Goal: Find specific page/section: Find specific page/section

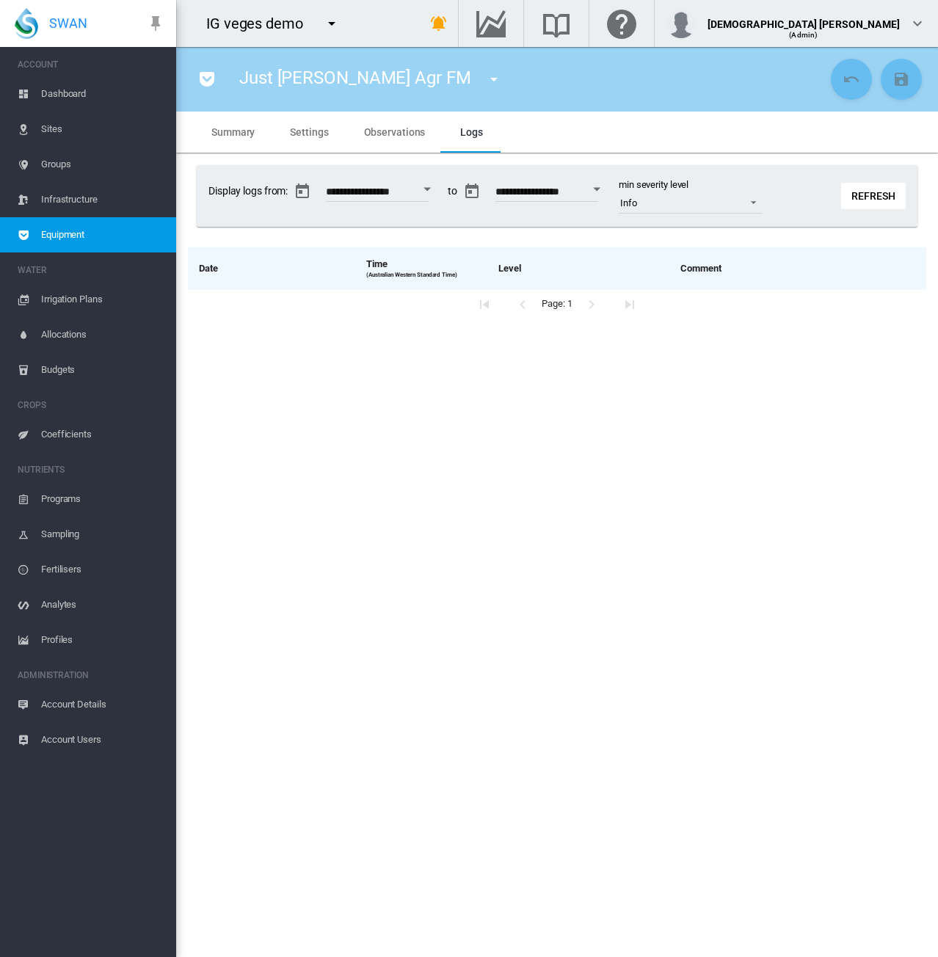
click at [147, 236] on span "Equipment" at bounding box center [102, 234] width 123 height 35
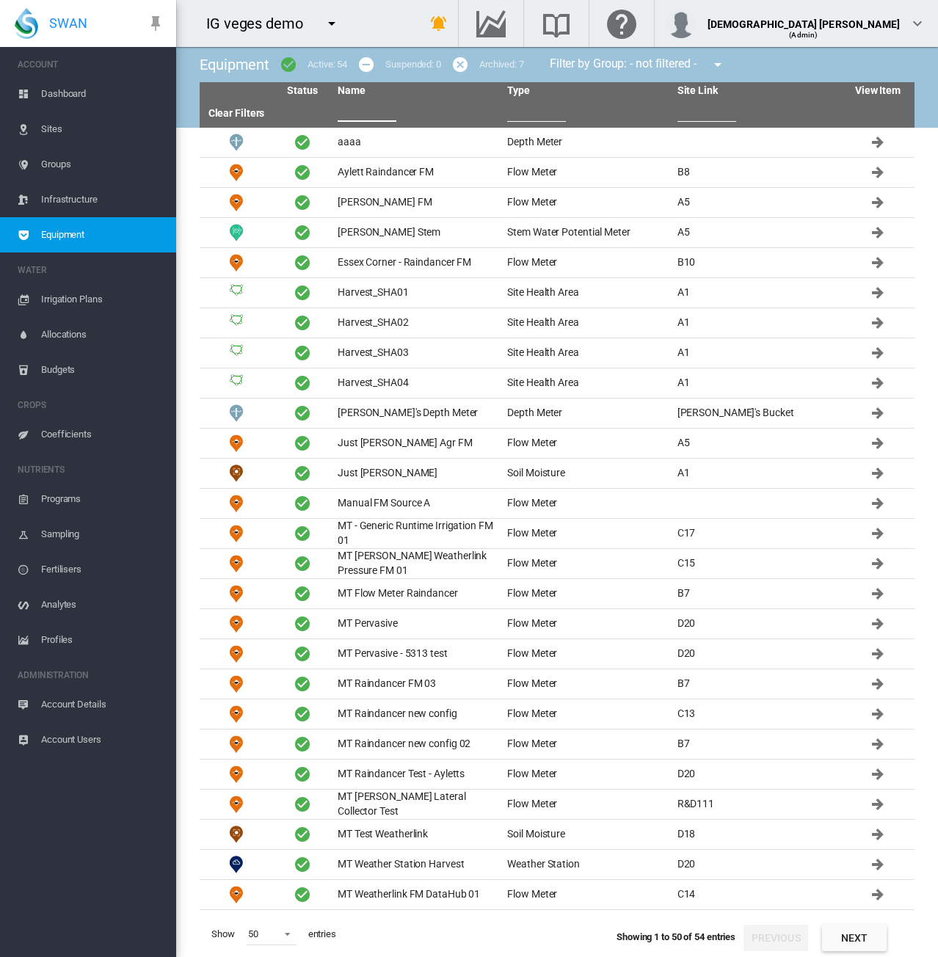
click at [390, 118] on input "text" at bounding box center [367, 111] width 59 height 22
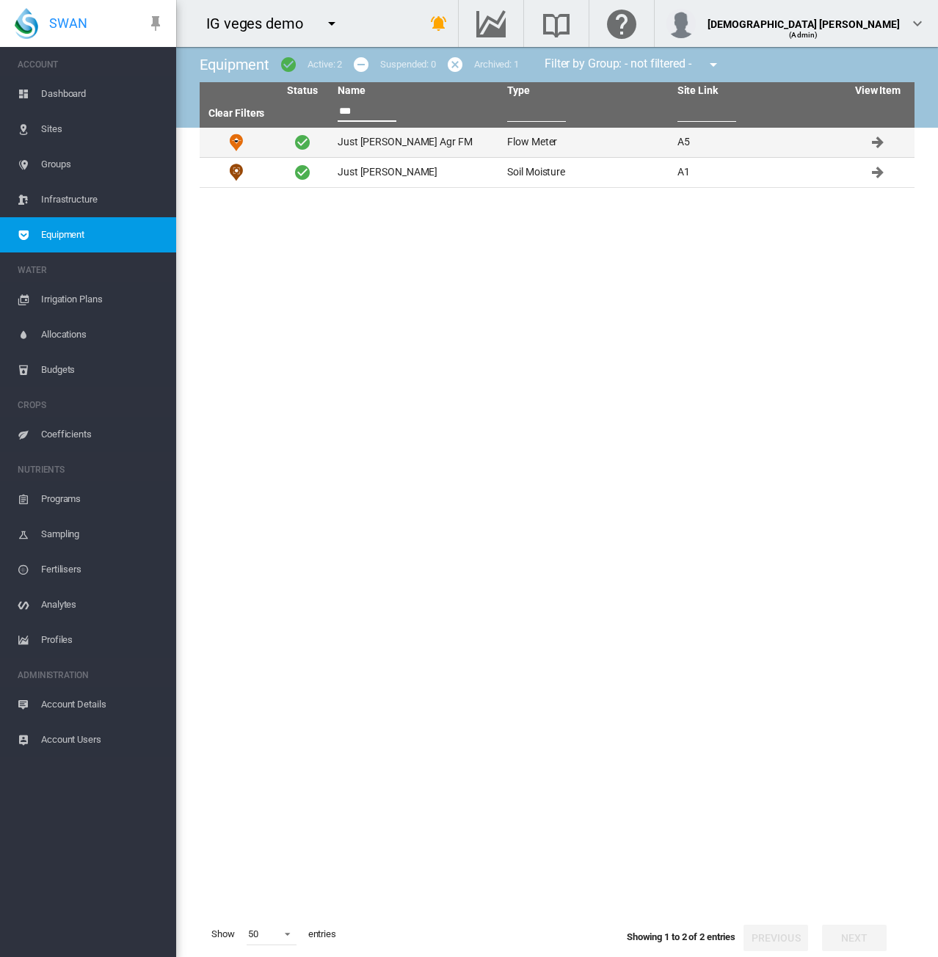
type input "***"
click at [401, 149] on td "Just David Agr FM" at bounding box center [417, 142] width 170 height 29
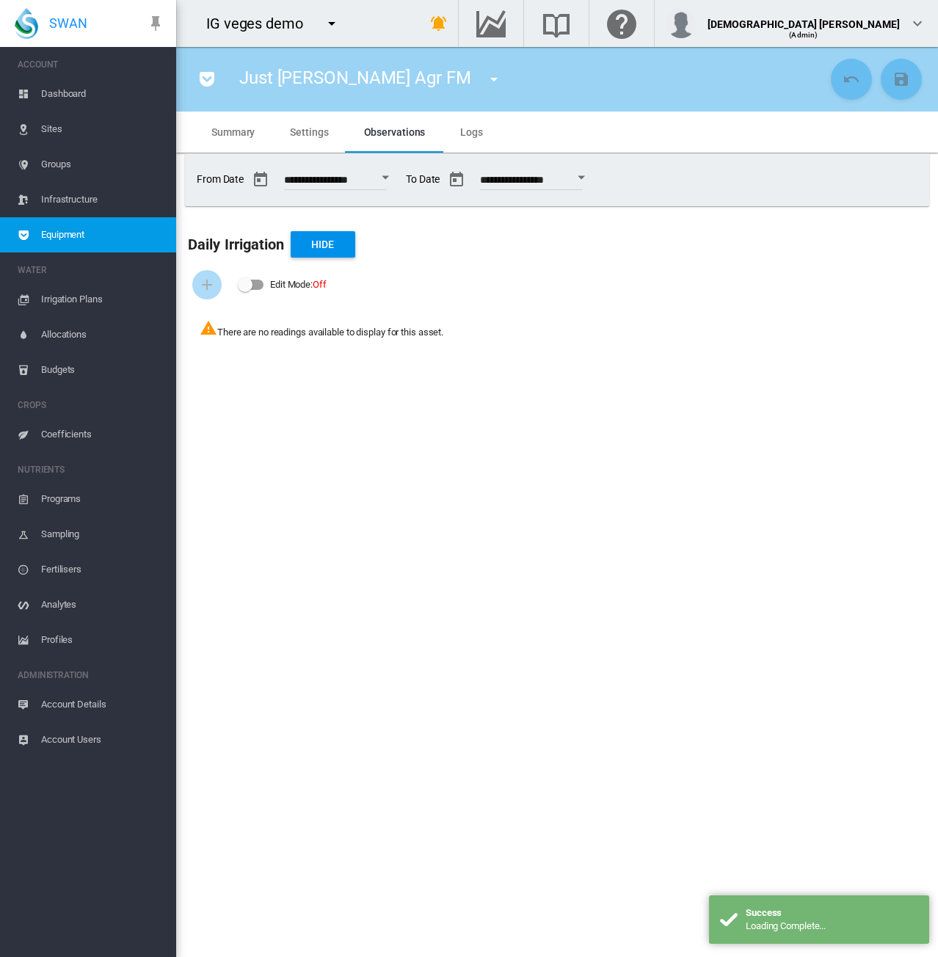
click at [496, 128] on md-tab-item "Logs" at bounding box center [471, 132] width 58 height 41
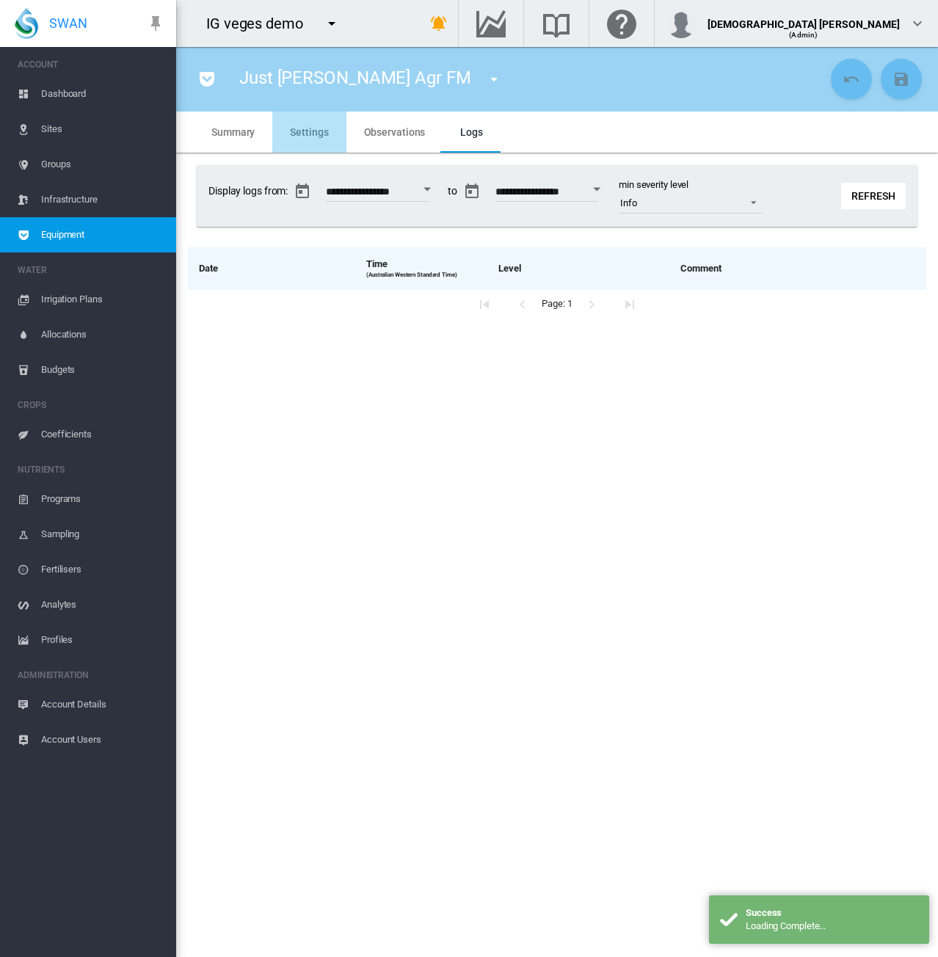
click at [342, 137] on md-tab-item "Settings" at bounding box center [308, 132] width 73 height 41
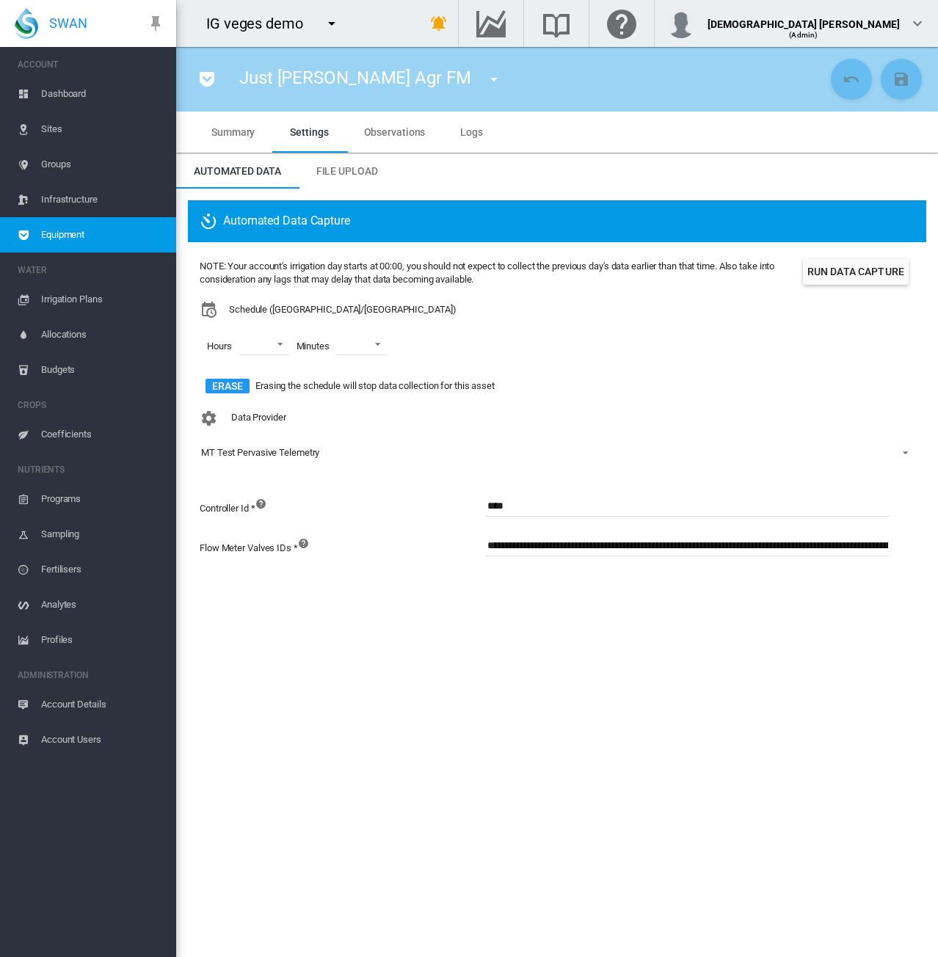
drag, startPoint x: 112, startPoint y: 699, endPoint x: 127, endPoint y: 689, distance: 18.5
click at [112, 700] on span "Account Details" at bounding box center [102, 704] width 123 height 35
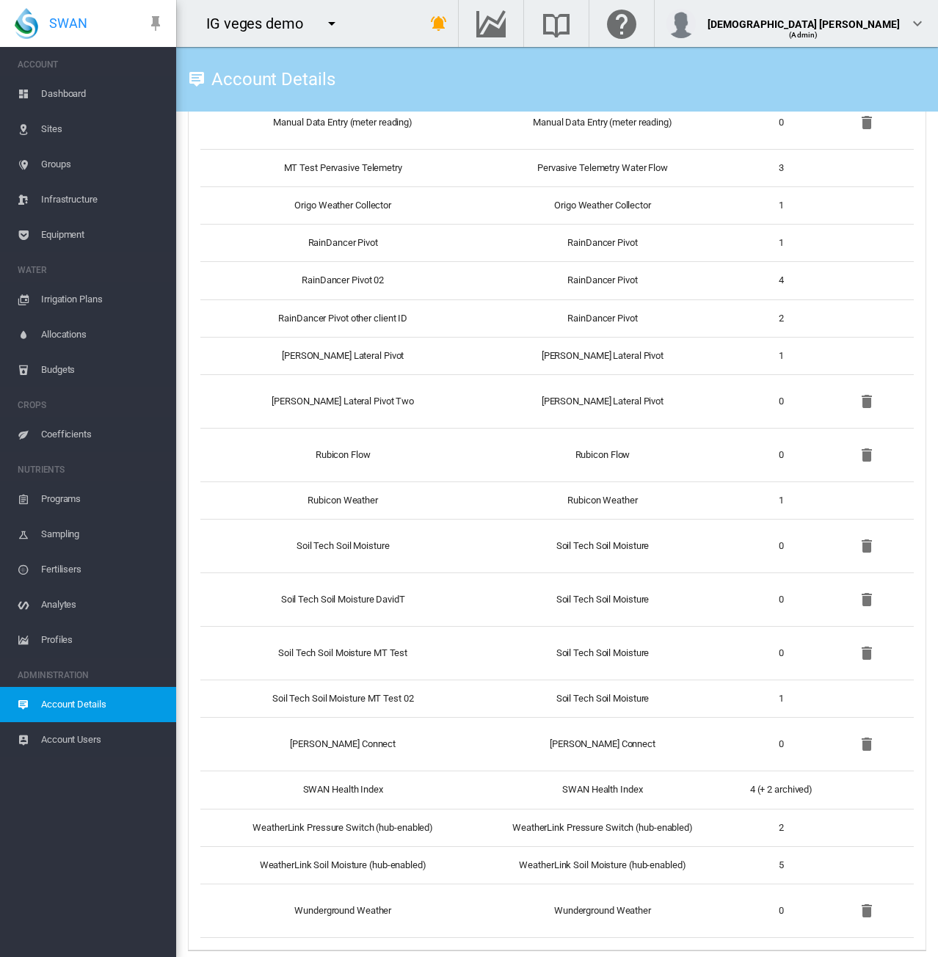
scroll to position [1174, 0]
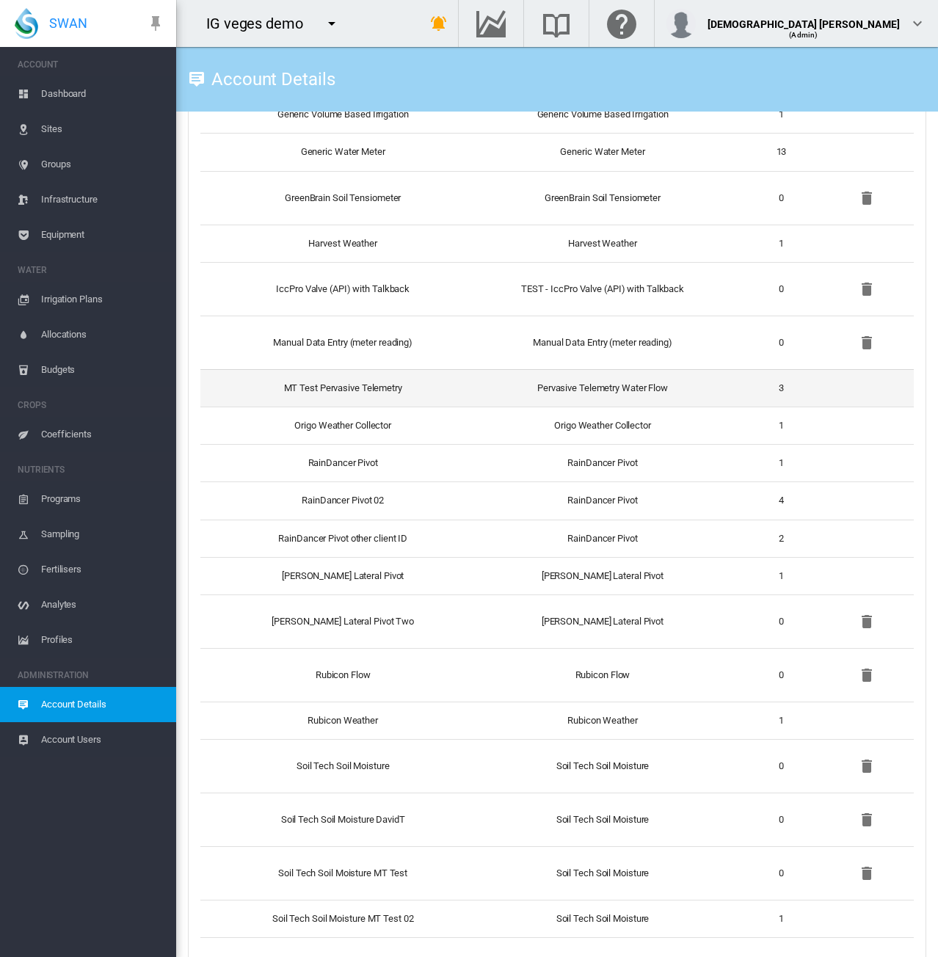
click at [402, 374] on td "MT Test Pervasive Telemetry" at bounding box center [336, 387] width 273 height 37
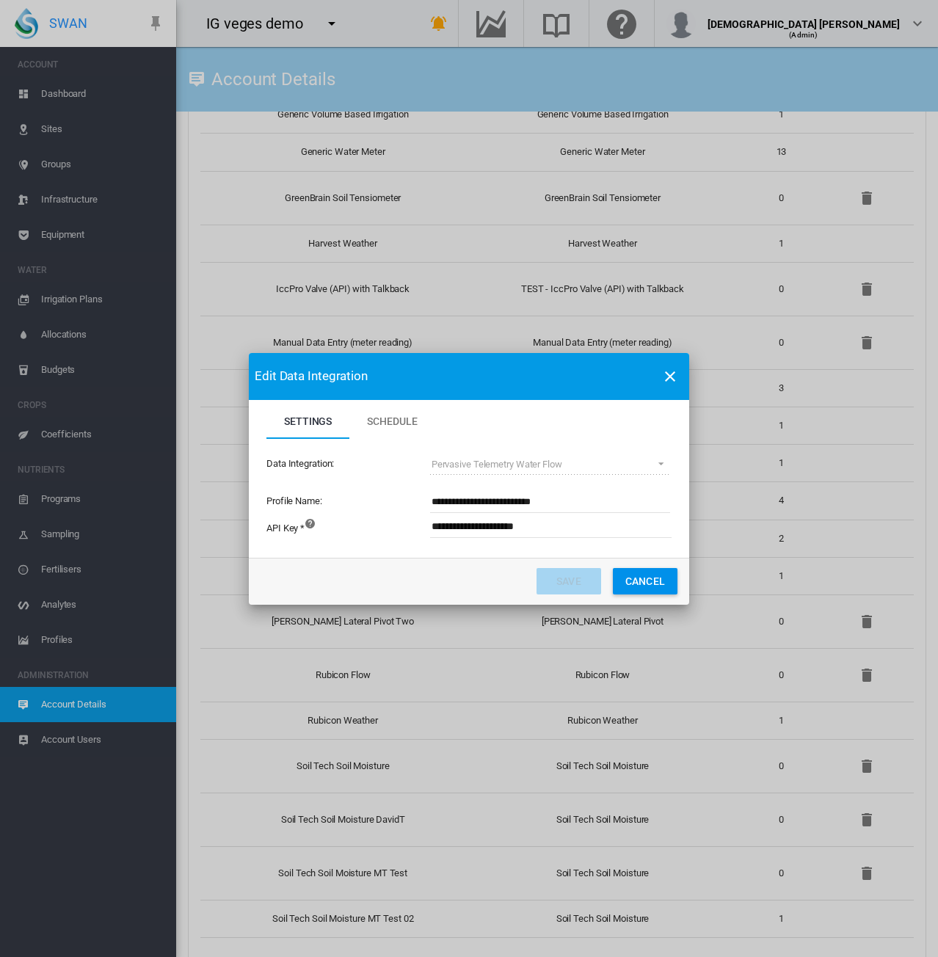
click at [640, 584] on button "Cancel" at bounding box center [645, 581] width 65 height 26
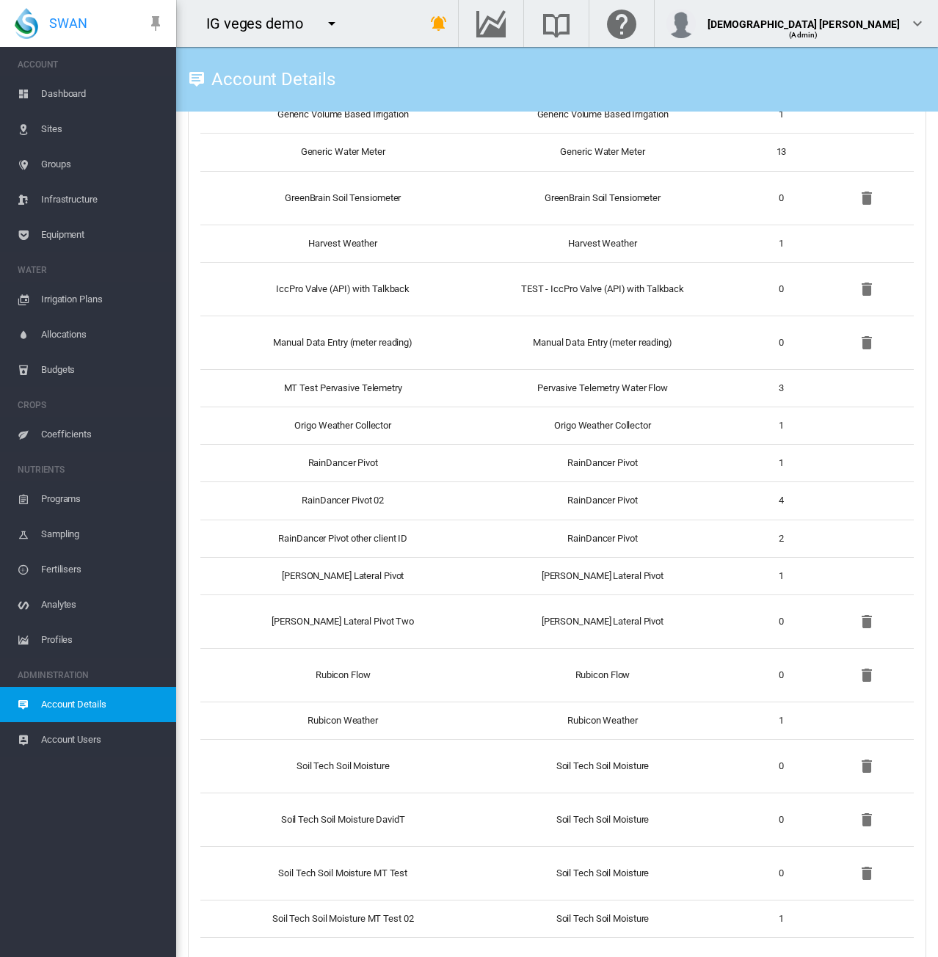
click at [87, 234] on span "Equipment" at bounding box center [102, 234] width 123 height 35
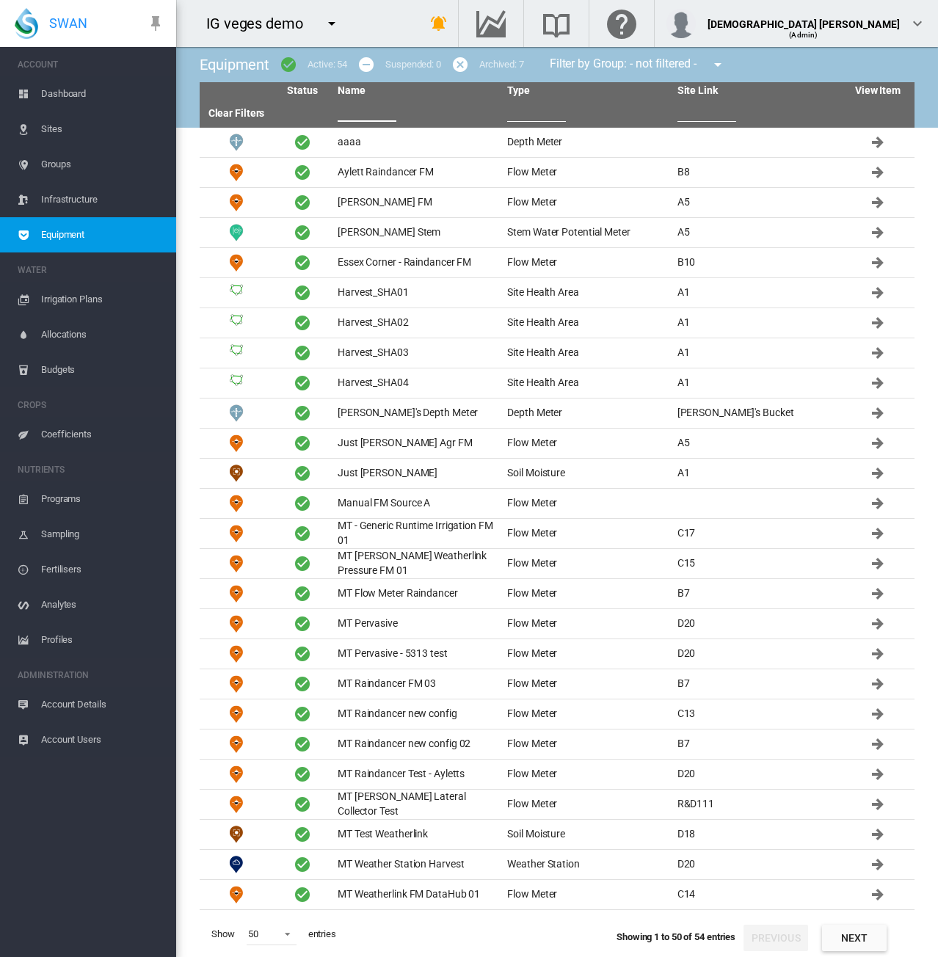
click at [368, 120] on input "text" at bounding box center [367, 111] width 59 height 22
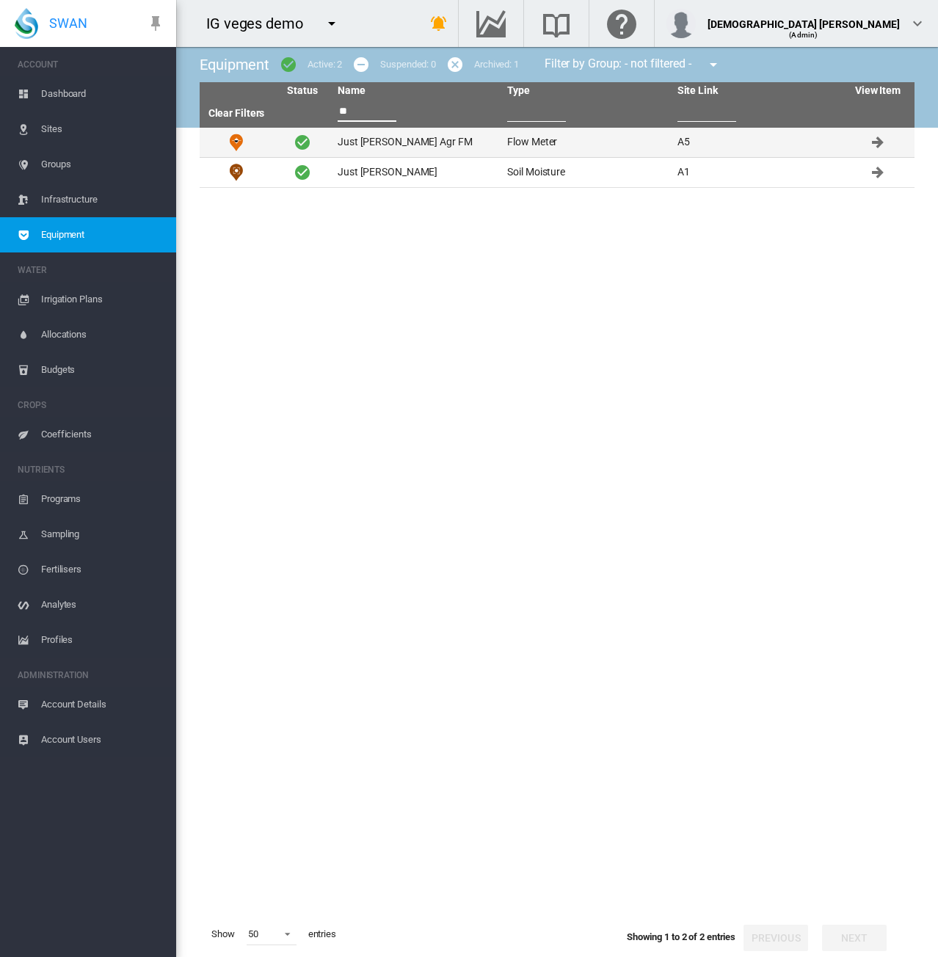
type input "**"
click at [374, 147] on td "Just David Agr FM" at bounding box center [417, 142] width 170 height 29
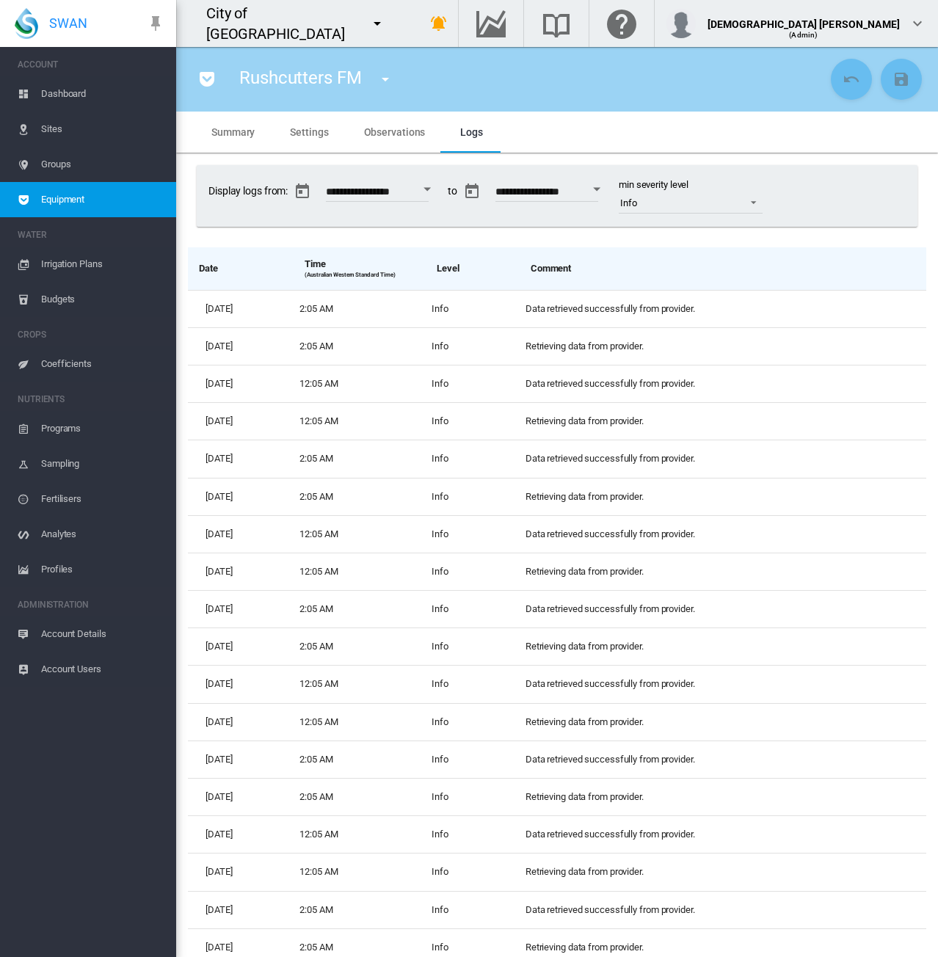
click at [294, 140] on md-tab-item "Settings" at bounding box center [308, 132] width 73 height 41
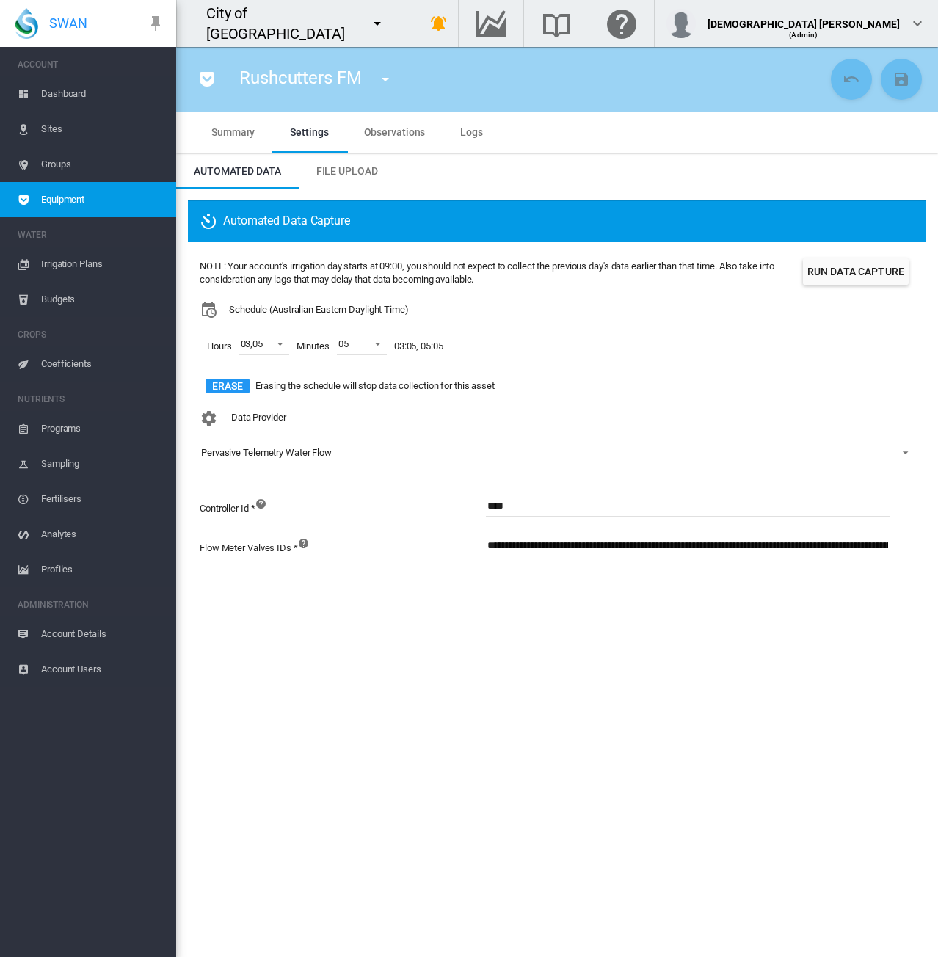
click at [117, 641] on span "Account Details" at bounding box center [102, 633] width 123 height 35
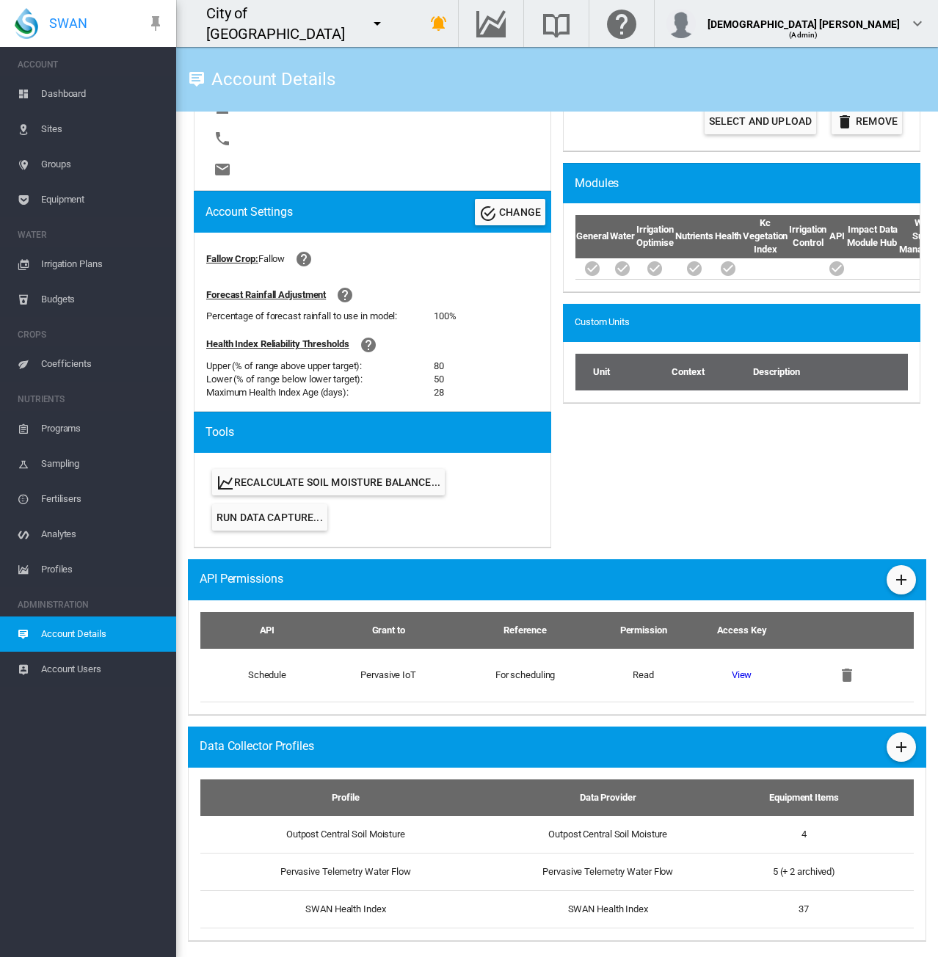
scroll to position [437, 0]
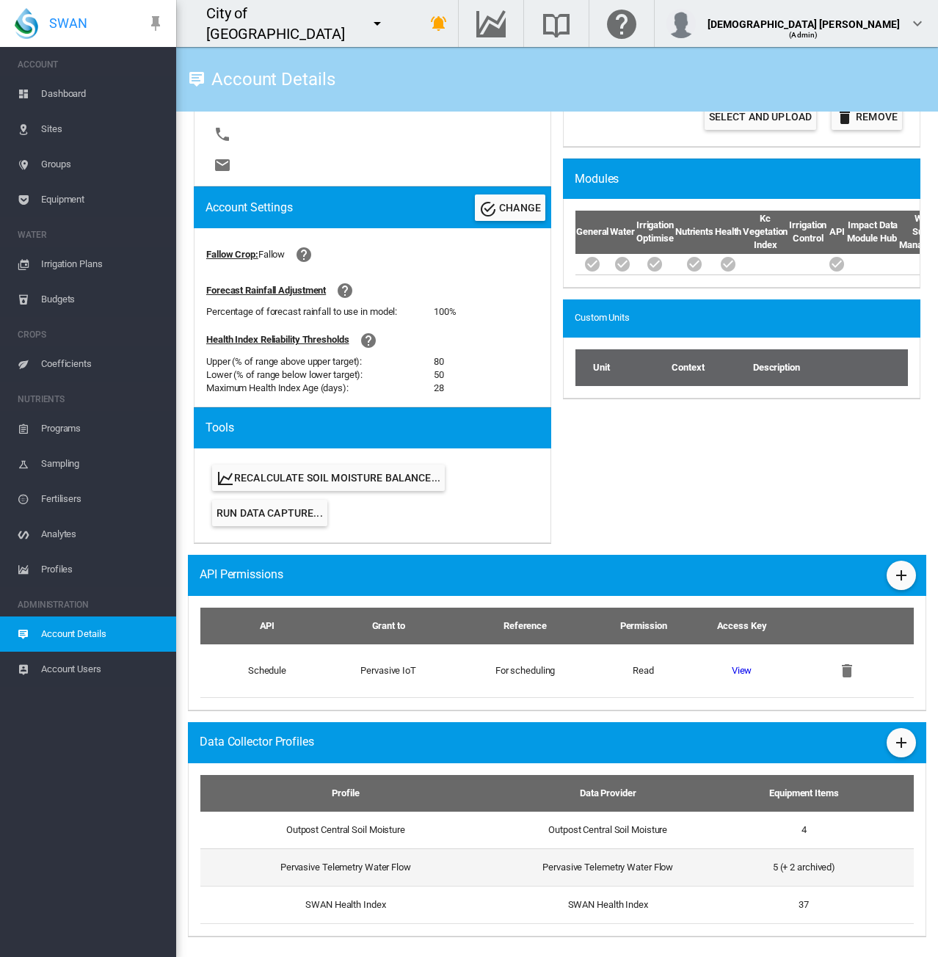
click at [426, 880] on td "Pervasive Telemetry Water Flow" at bounding box center [339, 866] width 279 height 37
